Goal: Information Seeking & Learning: Learn about a topic

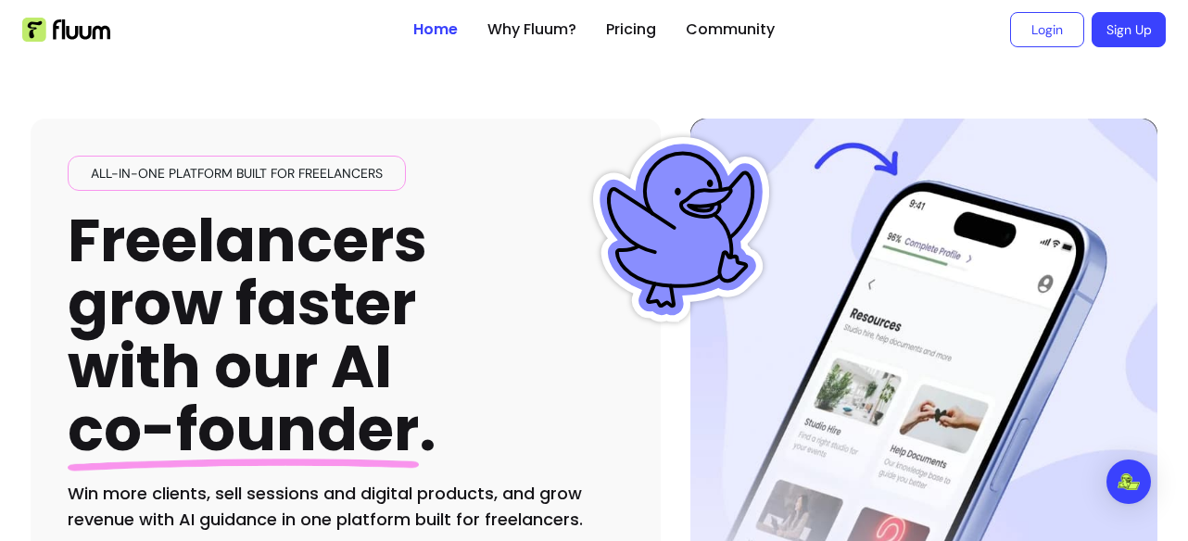
click at [331, 320] on h1 "Freelancers grow faster with our AI co-founder ." at bounding box center [252, 335] width 369 height 253
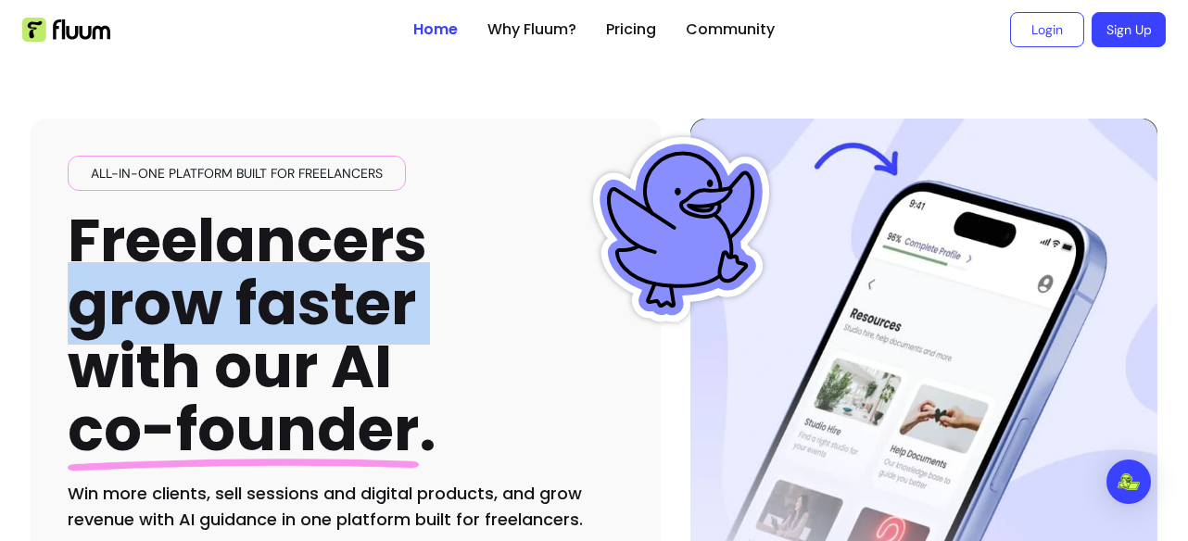
click at [331, 320] on h1 "Freelancers grow faster with our AI co-founder ." at bounding box center [252, 335] width 369 height 253
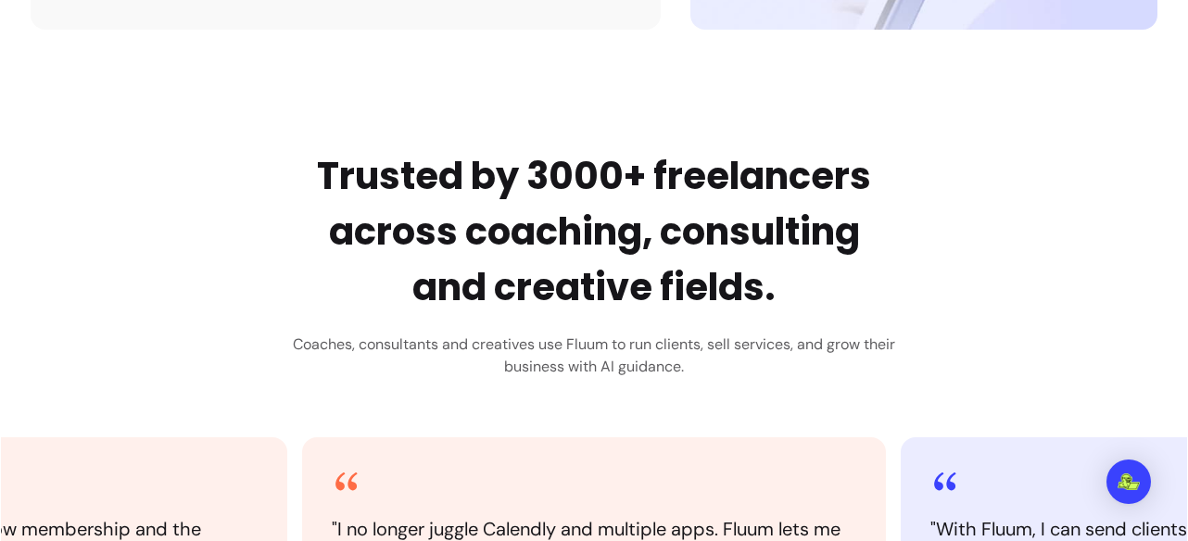
scroll to position [662, 0]
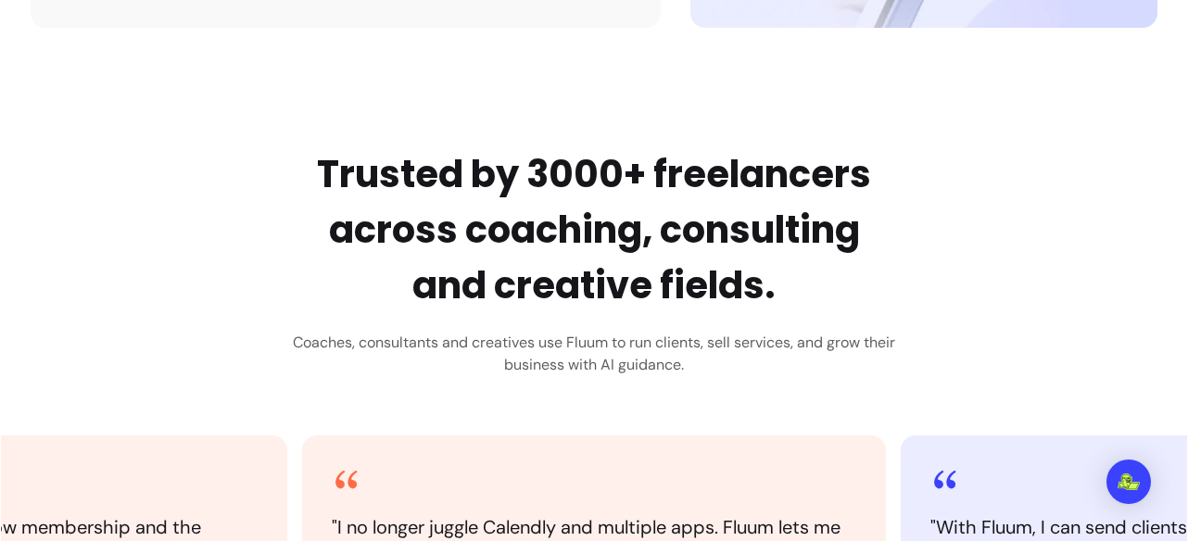
click at [516, 225] on h2 "Trusted by 3000+ freelancers across coaching, consulting and creative fields." at bounding box center [594, 229] width 602 height 167
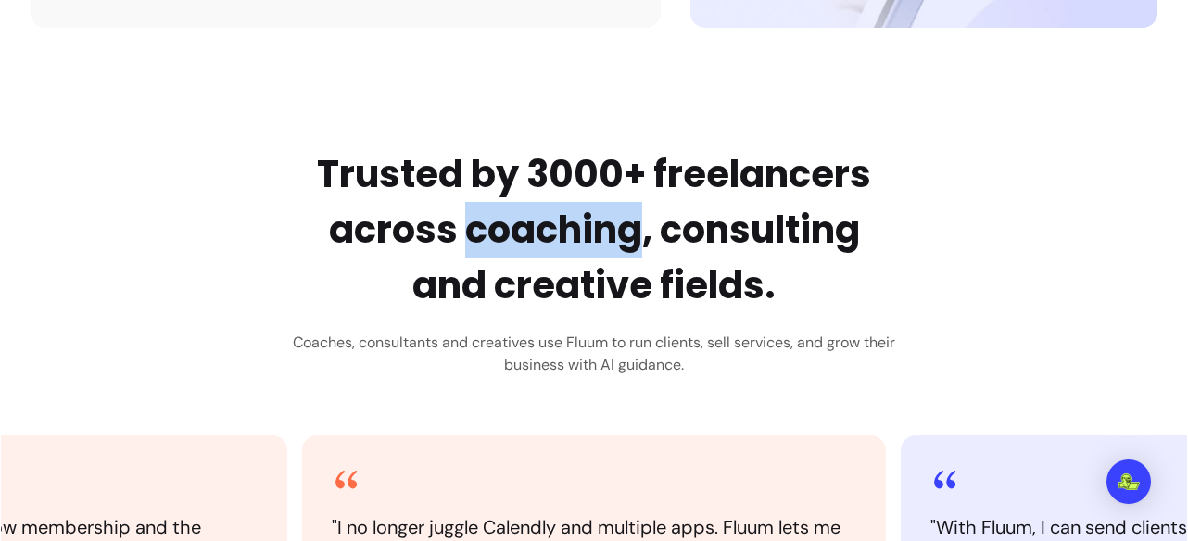
click at [516, 225] on h2 "Trusted by 3000+ freelancers across coaching, consulting and creative fields." at bounding box center [594, 229] width 602 height 167
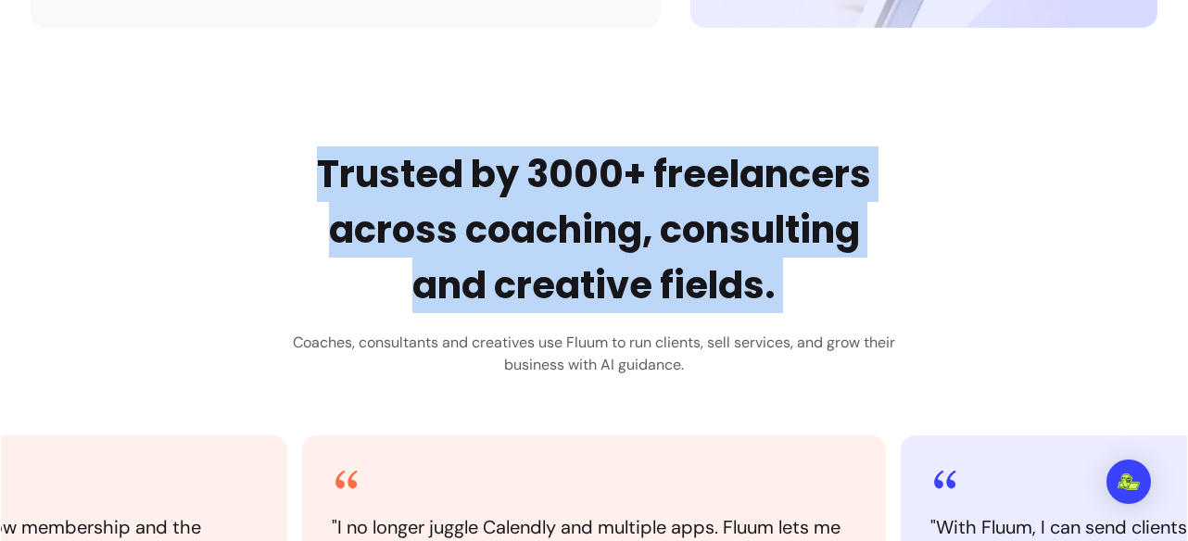
click at [516, 225] on h2 "Trusted by 3000+ freelancers across coaching, consulting and creative fields." at bounding box center [594, 229] width 602 height 167
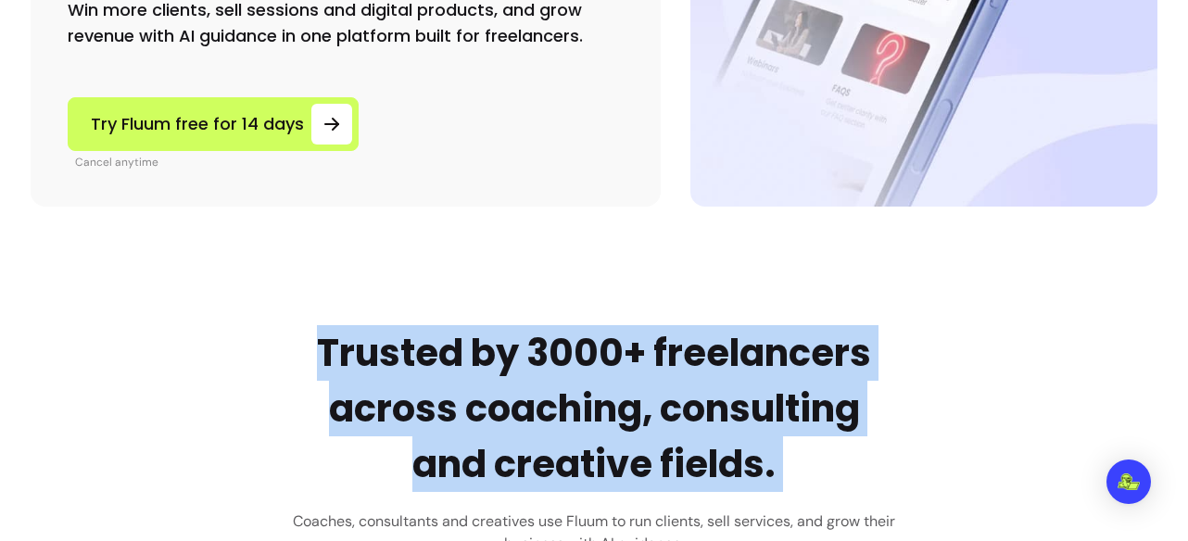
scroll to position [0, 0]
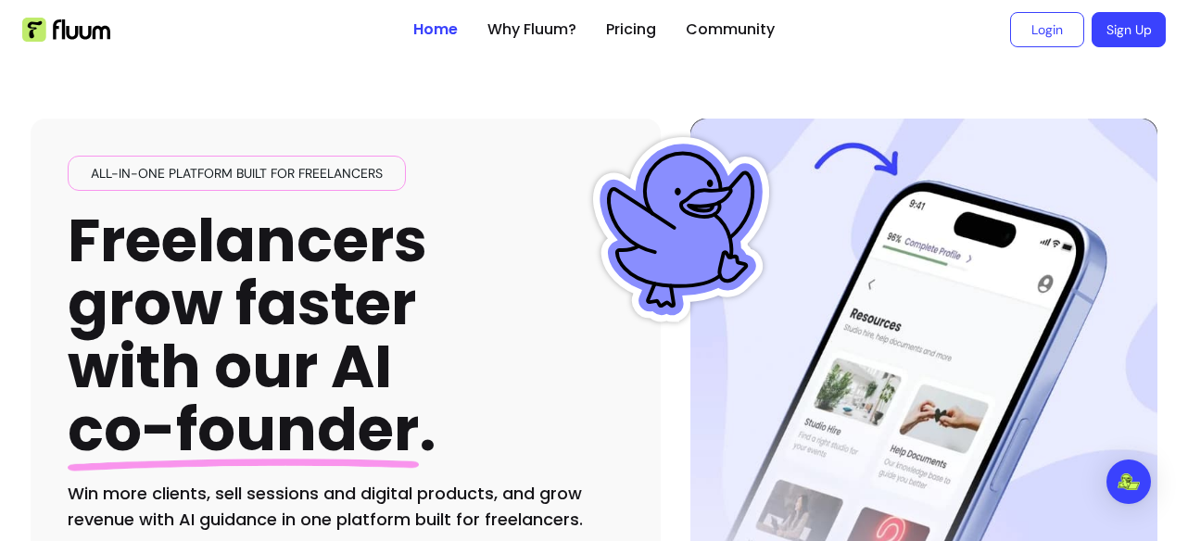
click at [547, 49] on ul "Home Why Fluum? Pricing Community" at bounding box center [593, 29] width 361 height 59
click at [556, 40] on link "Why Fluum?" at bounding box center [531, 30] width 89 height 22
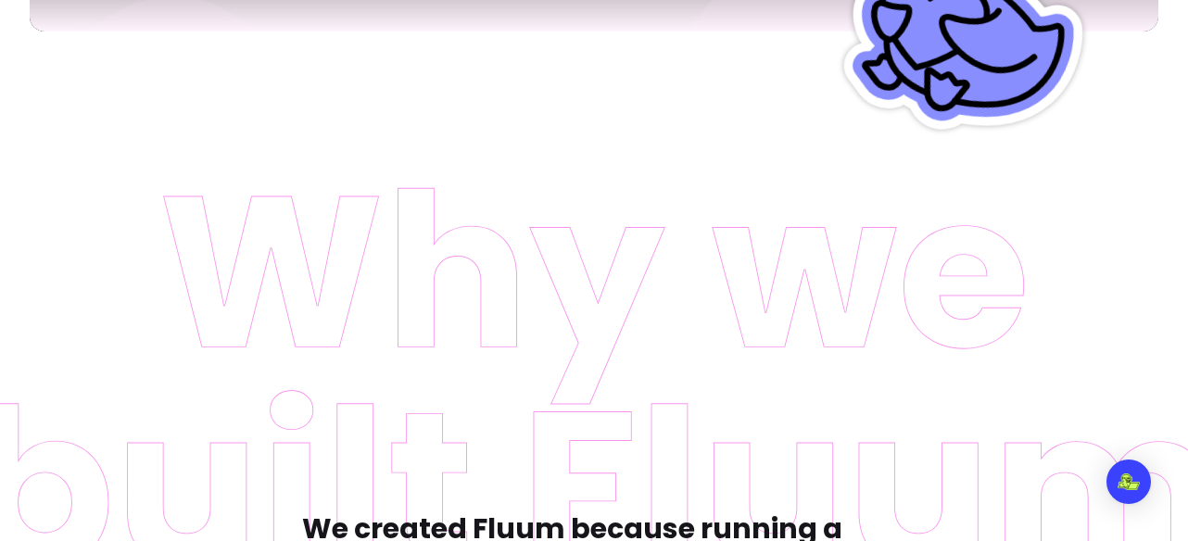
scroll to position [657, 0]
